Goal: Task Accomplishment & Management: Manage account settings

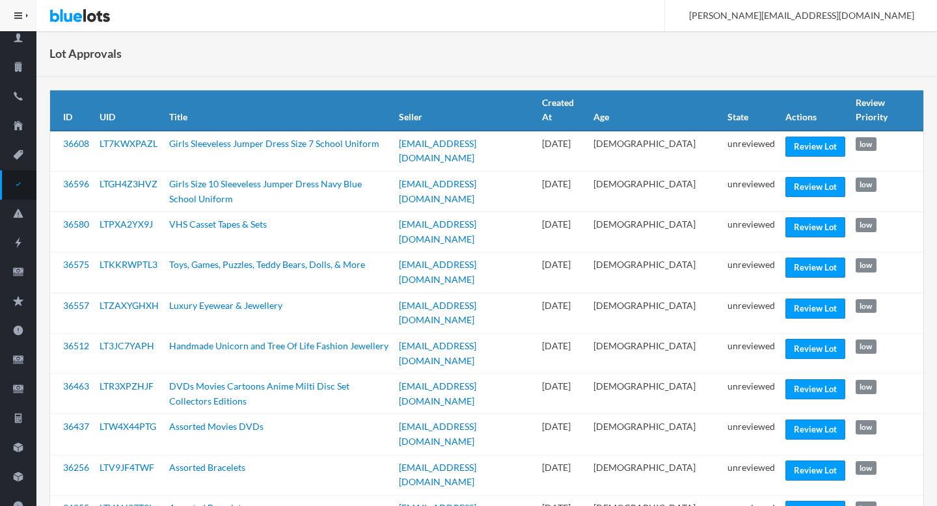
scroll to position [44, 0]
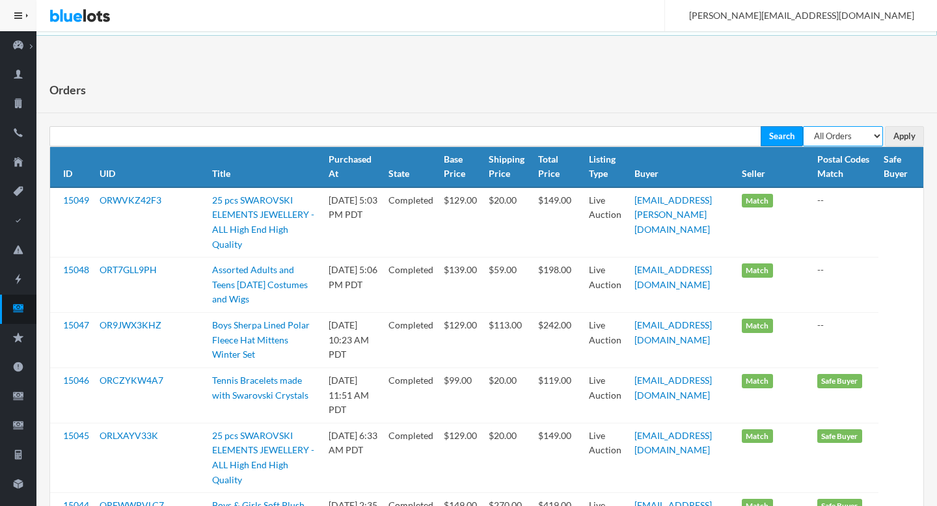
click at [675, 130] on select "All Orders Pending Completed Under review Cancelled" at bounding box center [843, 136] width 80 height 20
select select "pending"
click at [675, 126] on select "All Orders Pending Completed Under review Cancelled" at bounding box center [843, 136] width 80 height 20
click at [675, 135] on input "Apply" at bounding box center [904, 136] width 39 height 20
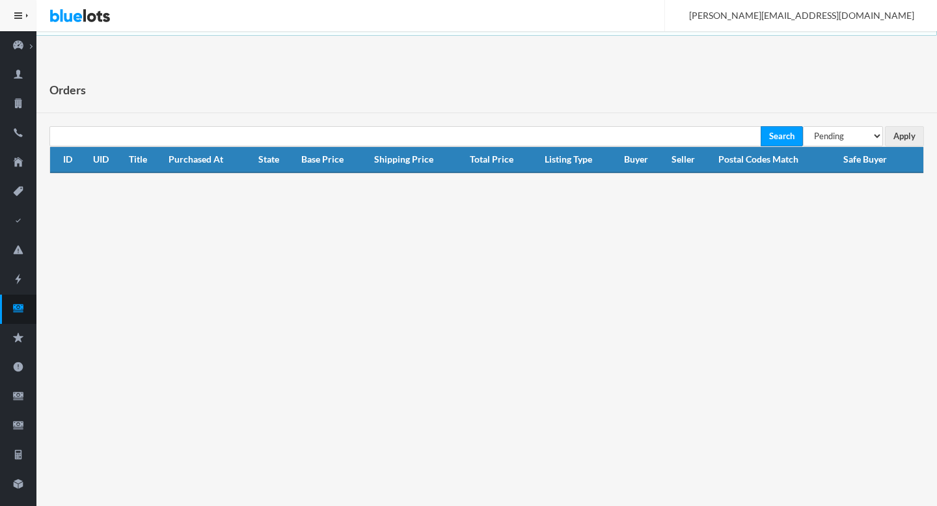
select select "under_review"
click at [803, 126] on select "All Orders Pending Completed Under review Cancelled" at bounding box center [843, 136] width 80 height 20
click at [903, 141] on input "Apply" at bounding box center [904, 136] width 39 height 20
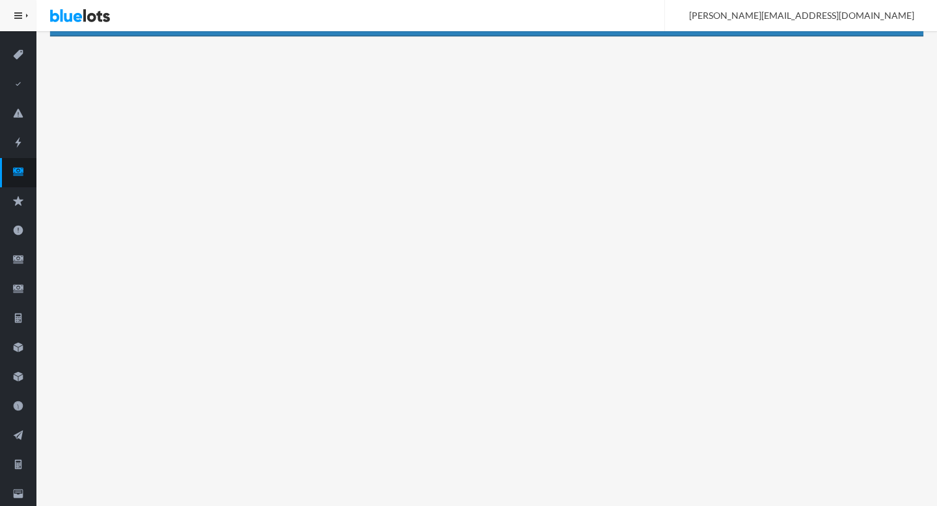
scroll to position [198, 0]
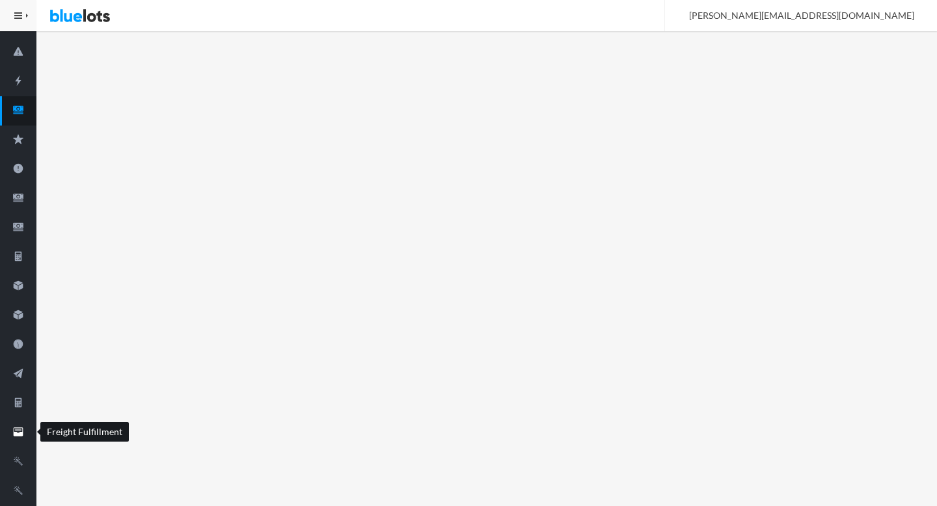
click at [23, 430] on icon "filing" at bounding box center [18, 432] width 36 height 12
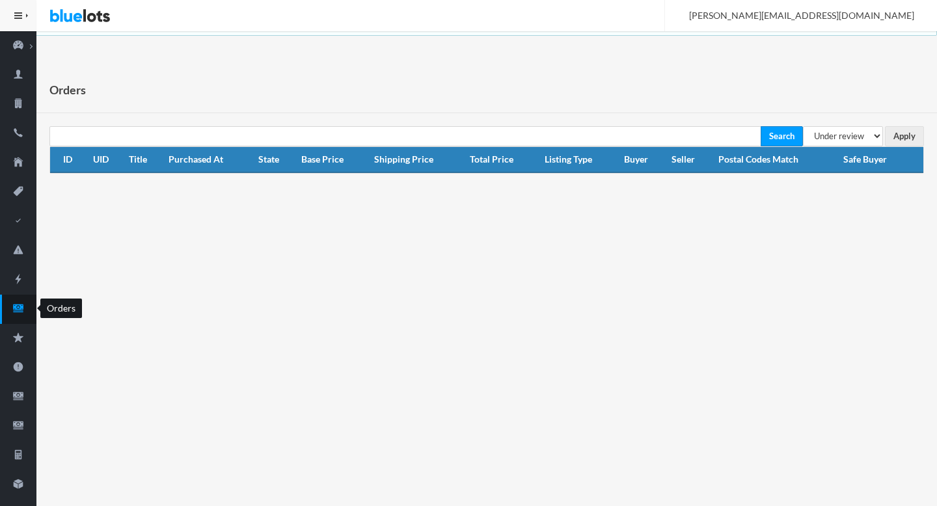
click at [20, 304] on icon "cash" at bounding box center [18, 308] width 10 height 8
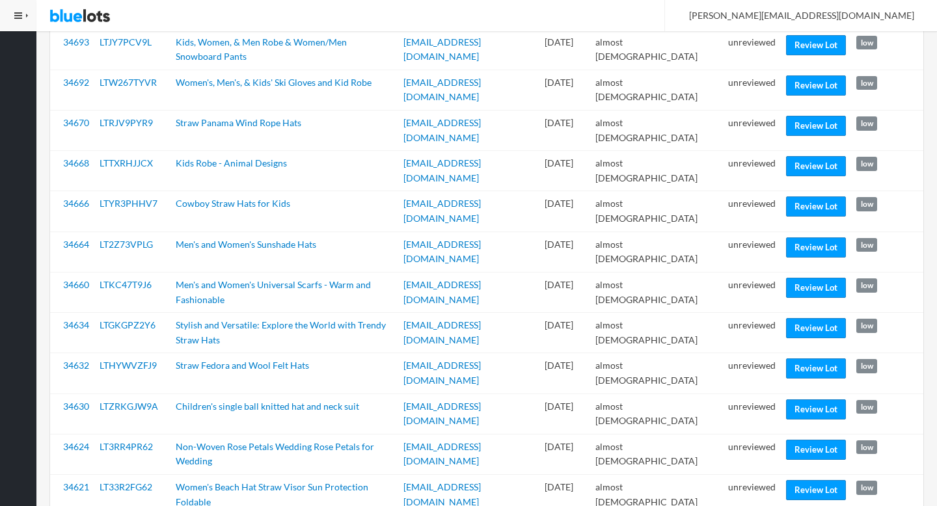
scroll to position [1508, 0]
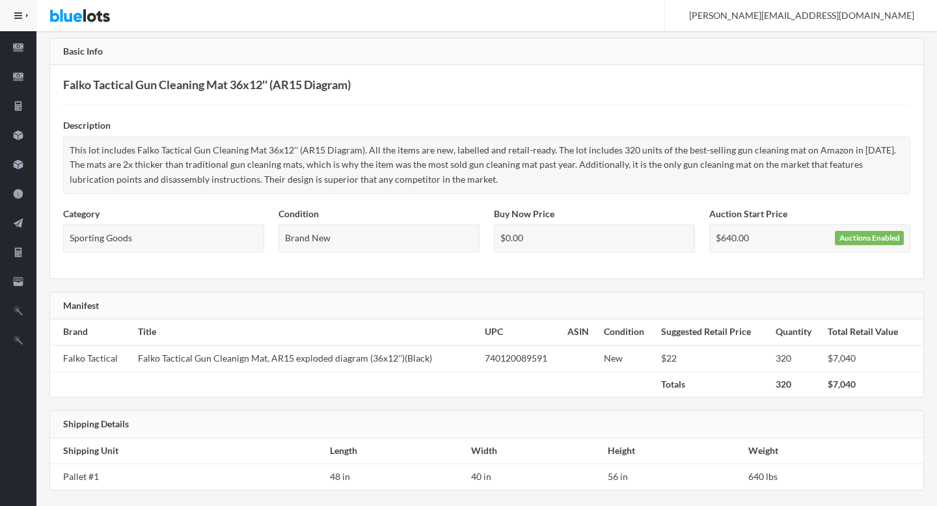
scroll to position [359, 0]
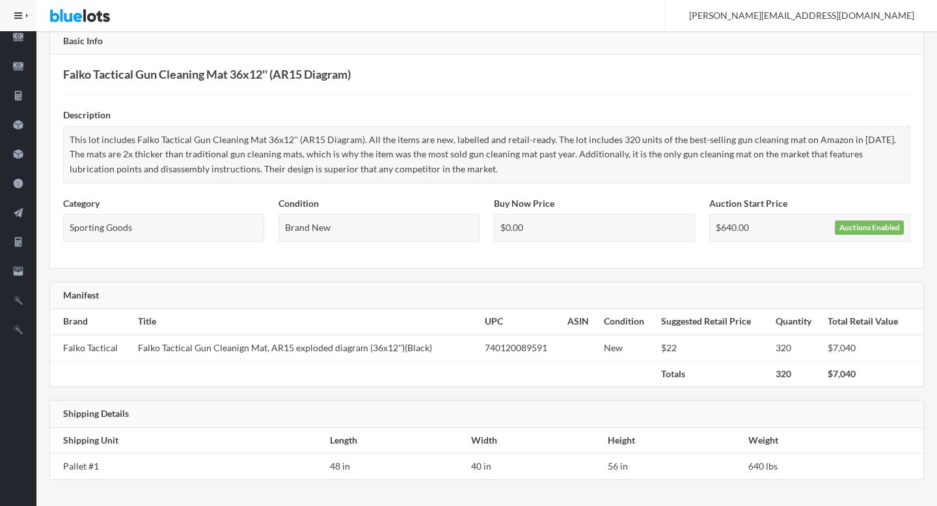
click at [144, 349] on td "Falko Tactical Gun Cleanign Mat, AR15 exploded diagram (36x12'')(Black)" at bounding box center [306, 348] width 346 height 26
drag, startPoint x: 144, startPoint y: 349, endPoint x: 252, endPoint y: 348, distance: 108.0
click at [252, 348] on td "Falko Tactical Gun Cleanign Mat, AR15 exploded diagram (36x12'')(Black)" at bounding box center [306, 348] width 346 height 26
copy td "Falko Tactical Gun Cleanign Mat"
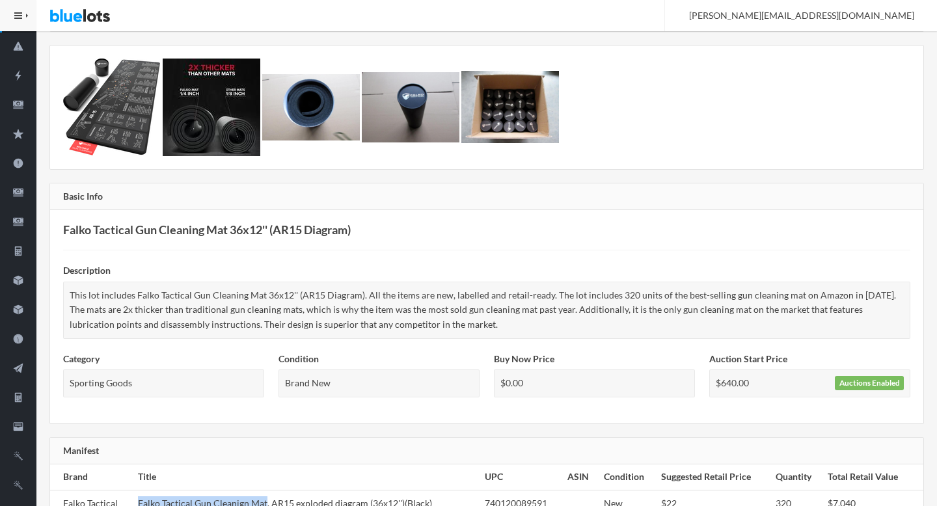
scroll to position [0, 0]
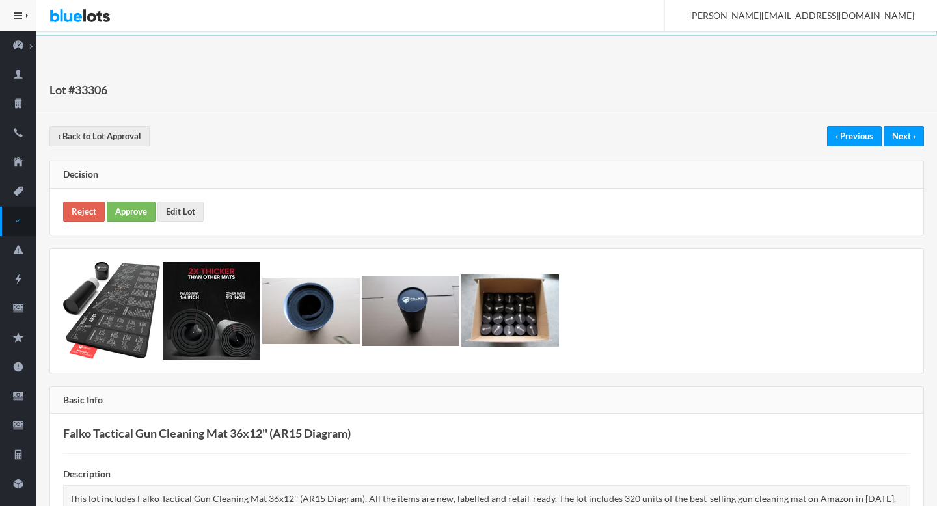
click at [130, 198] on div "Reject Approve Edit Lot" at bounding box center [486, 212] width 873 height 46
click at [133, 204] on link "Approve" at bounding box center [131, 212] width 49 height 20
click at [24, 228] on ion-icon "checkmark" at bounding box center [18, 222] width 36 height 14
